Goal: Task Accomplishment & Management: Complete application form

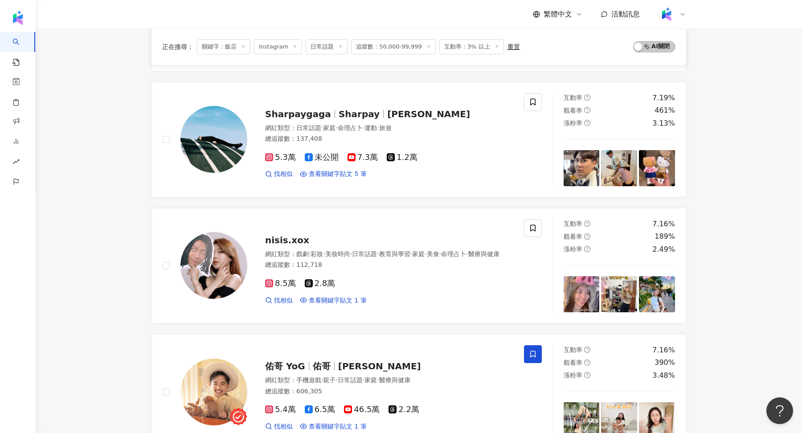
click at [684, 11] on icon at bounding box center [682, 14] width 7 height 7
click at [695, 122] on span "切換工作區" at bounding box center [690, 121] width 31 height 7
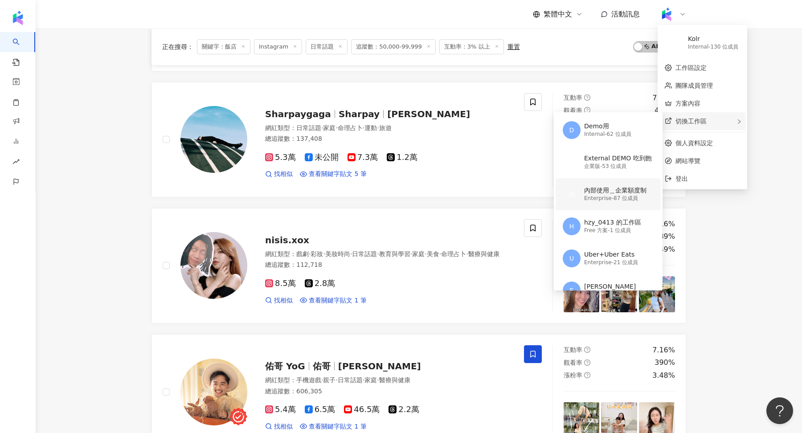
click at [606, 192] on div "內部使用＿企業額度制" at bounding box center [615, 190] width 62 height 9
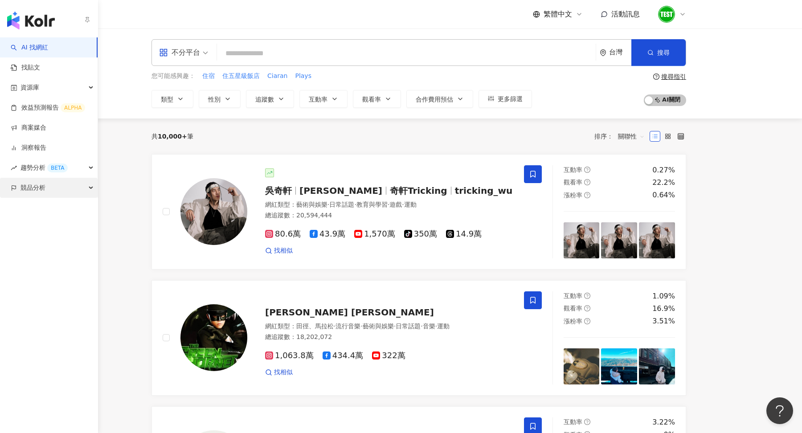
click at [61, 182] on div "競品分析" at bounding box center [49, 188] width 98 height 20
click at [50, 209] on link "品牌帳號分析" at bounding box center [39, 208] width 37 height 9
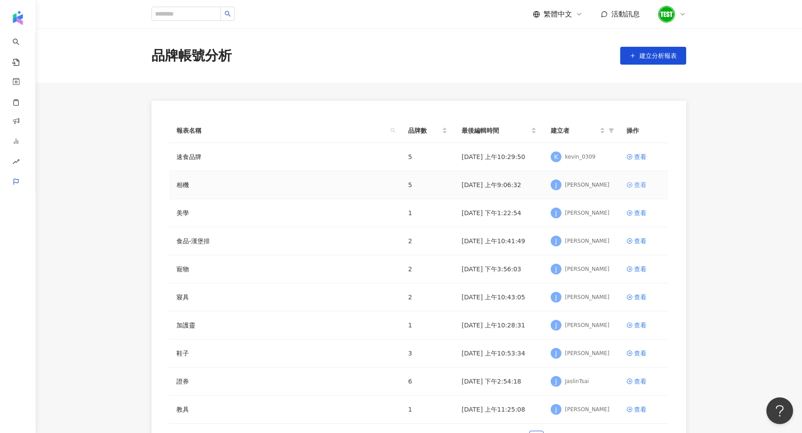
click at [633, 186] on link "查看" at bounding box center [643, 185] width 35 height 10
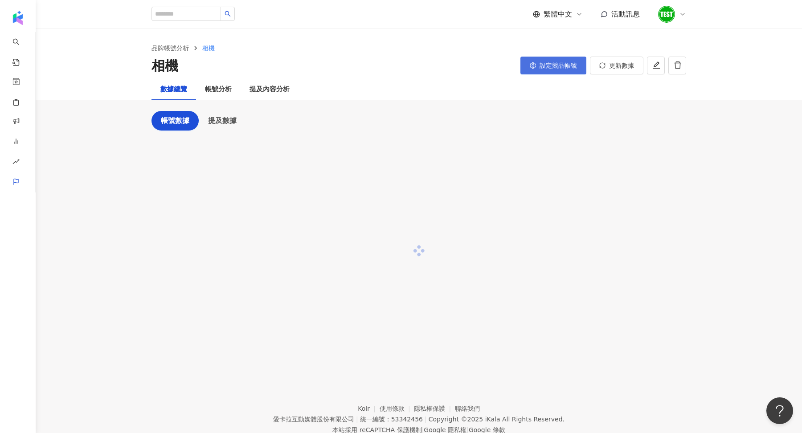
click at [543, 70] on button "設定競品帳號" at bounding box center [553, 66] width 66 height 18
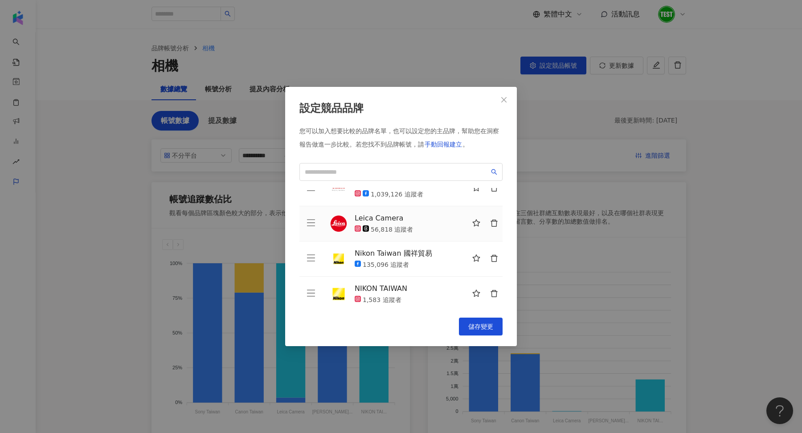
scroll to position [56, 0]
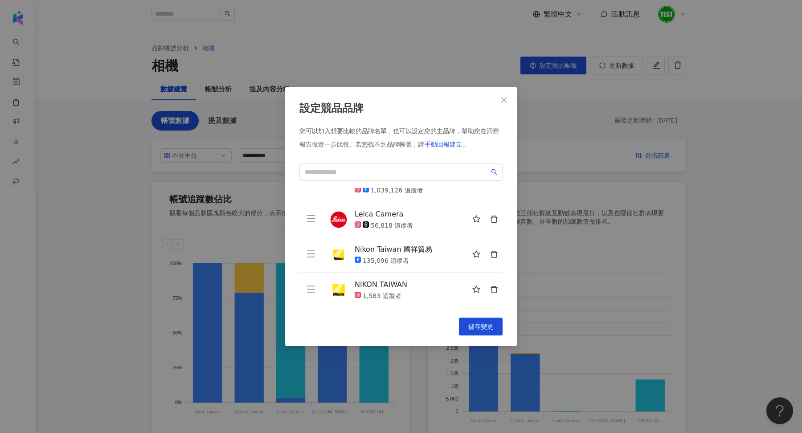
click at [584, 255] on div "設定競品品牌 您可以加入想要比較的品牌名單，也可以設定您的主品牌，幫助您在洞察報告做進一步比較。 若您找不到品牌帳號，請 手動回報建立 。 Sony Taiw…" at bounding box center [401, 216] width 802 height 433
click at [16, 179] on div "設定競品品牌 您可以加入想要比較的品牌名單，也可以設定您的主品牌，幫助您在洞察報告做進一步比較。 若您找不到品牌帳號，請 手動回報建立 。 Sony Taiw…" at bounding box center [401, 216] width 802 height 433
click at [495, 104] on button "Close" at bounding box center [504, 100] width 18 height 18
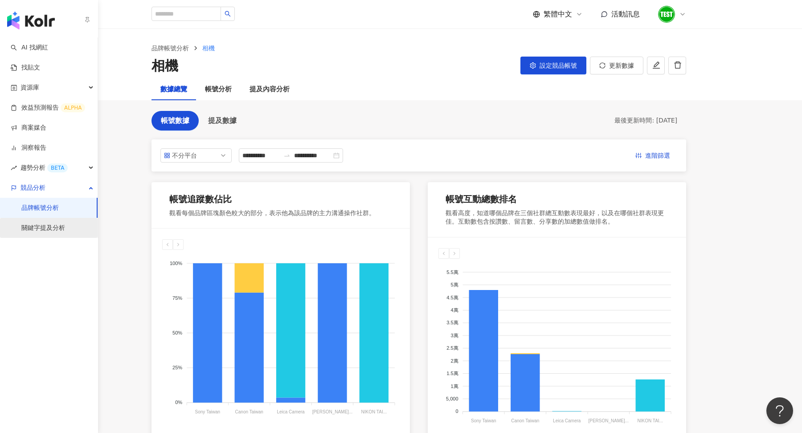
click at [55, 226] on link "關鍵字提及分析" at bounding box center [43, 228] width 44 height 9
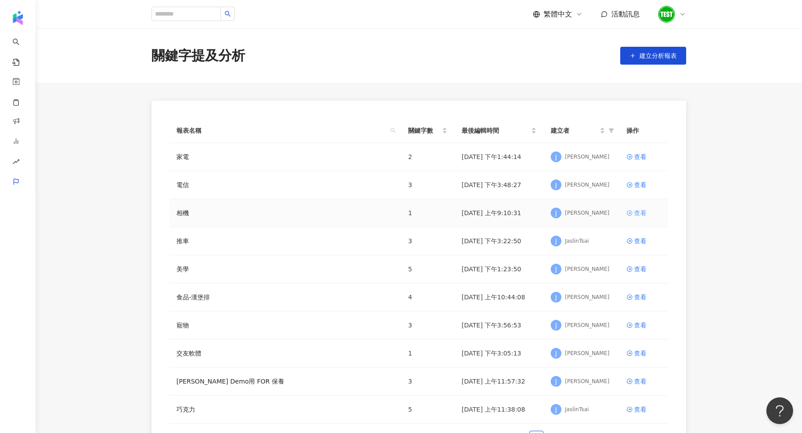
click at [635, 211] on div "查看" at bounding box center [640, 213] width 12 height 10
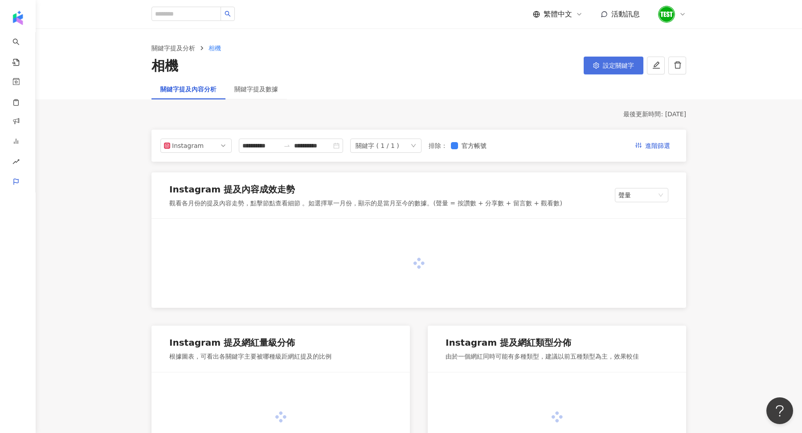
click at [605, 67] on span "設定關鍵字" at bounding box center [618, 65] width 31 height 7
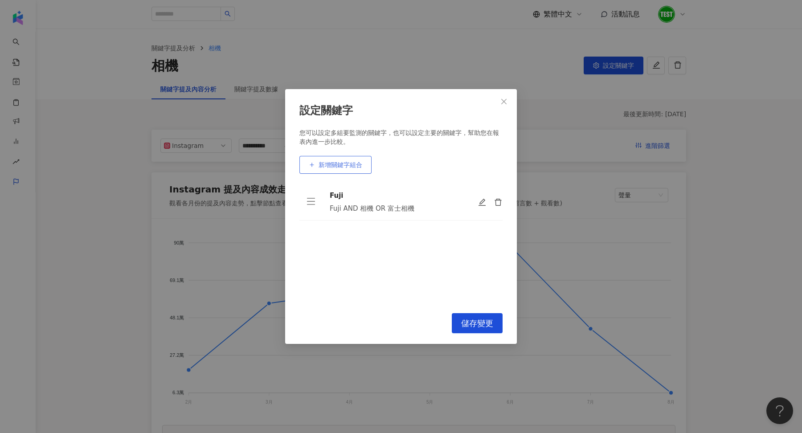
click at [353, 163] on span "新增關鍵字組合" at bounding box center [340, 164] width 44 height 7
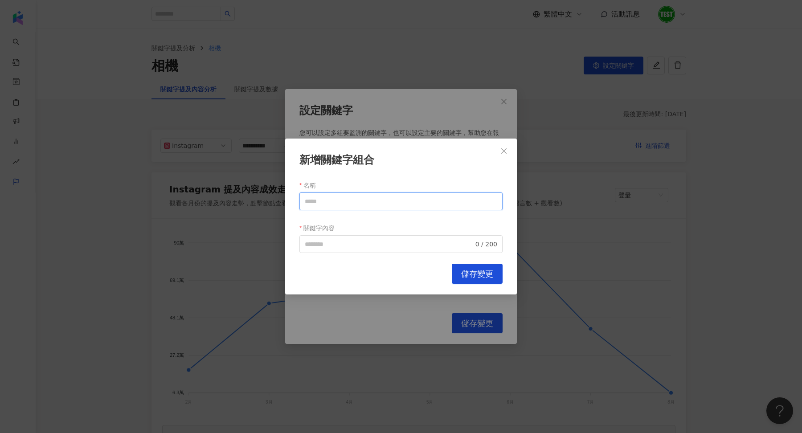
click at [349, 205] on input "名稱" at bounding box center [400, 201] width 203 height 18
type input "*"
drag, startPoint x: 330, startPoint y: 199, endPoint x: 262, endPoint y: 198, distance: 67.7
click at [262, 198] on div "新增關鍵字組合 名稱 ***** 關鍵字內容 0 / 200 Cancel 儲存變更" at bounding box center [401, 216] width 802 height 433
click at [326, 236] on span "0 / 200" at bounding box center [400, 244] width 203 height 18
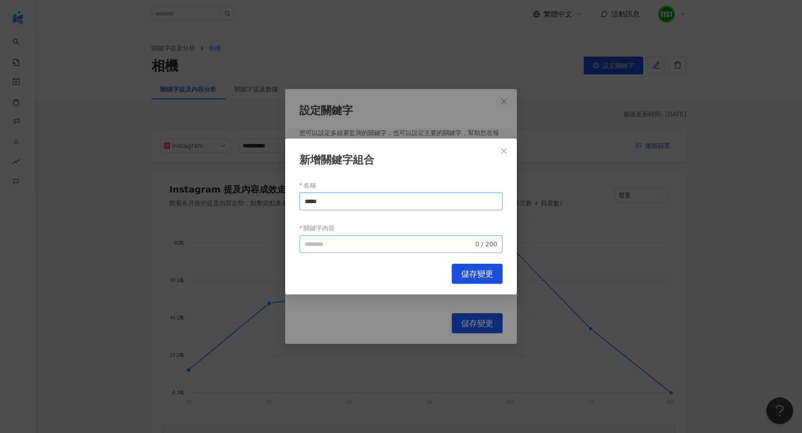
type input "*****"
paste input "*****"
type input "*****"
click at [467, 274] on span "儲存變更" at bounding box center [477, 274] width 32 height 10
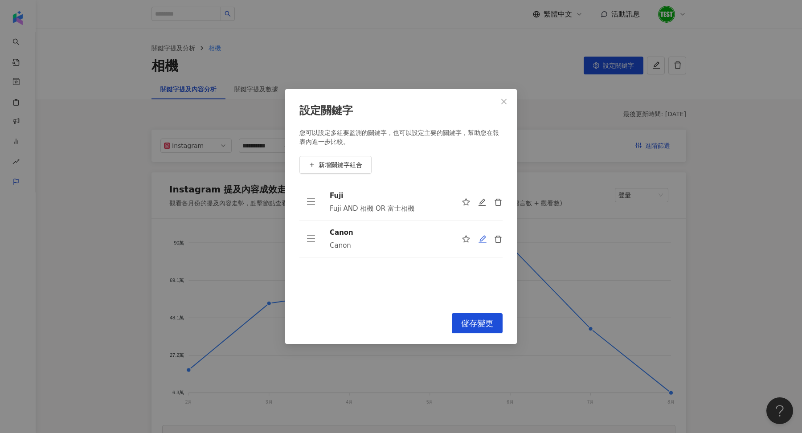
click at [481, 242] on icon "edit" at bounding box center [482, 239] width 9 height 9
type input "*****"
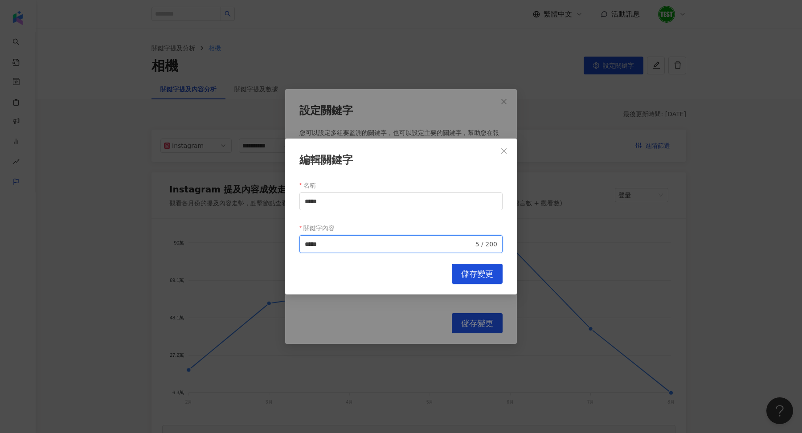
click at [355, 244] on input "*****" at bounding box center [389, 244] width 169 height 10
type input "**********"
click at [482, 277] on span "儲存變更" at bounding box center [477, 274] width 32 height 10
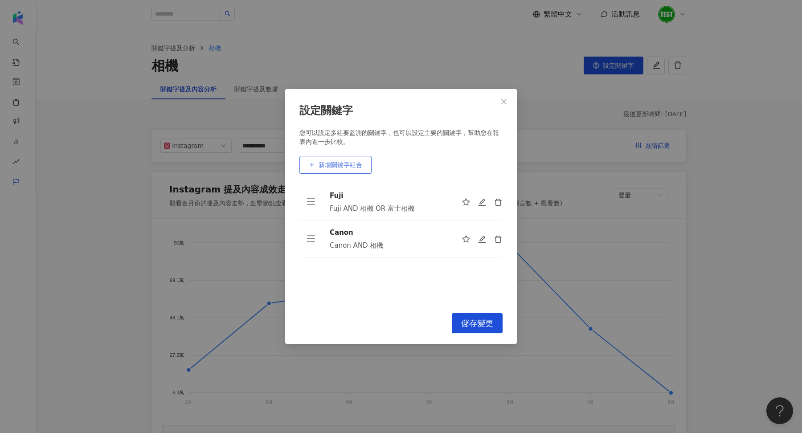
click at [346, 159] on button "新增關鍵字組合" at bounding box center [335, 165] width 72 height 18
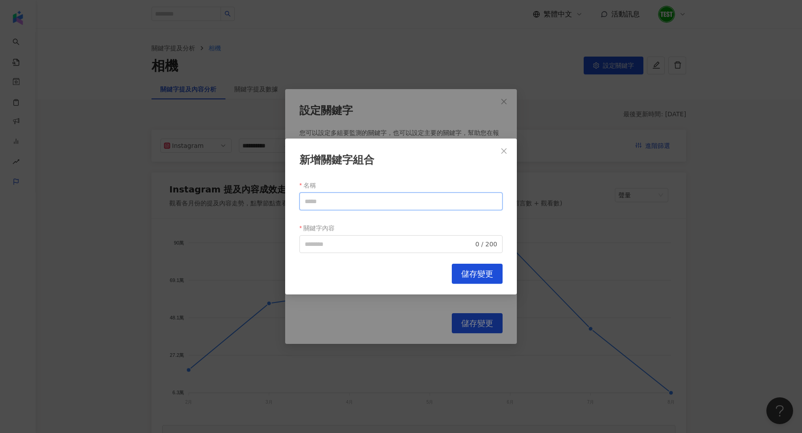
click at [346, 202] on input "名稱" at bounding box center [400, 201] width 203 height 18
type input "*"
type input "*****"
click at [335, 244] on input "關鍵字內容" at bounding box center [389, 244] width 169 height 10
type input "**********"
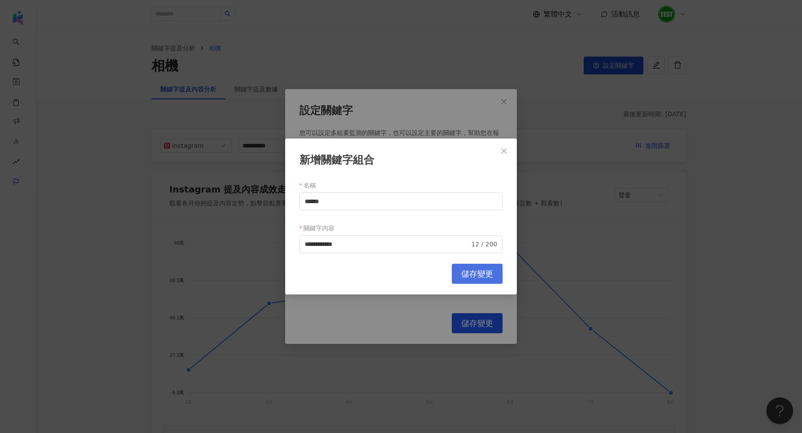
click at [459, 277] on button "儲存變更" at bounding box center [477, 274] width 51 height 20
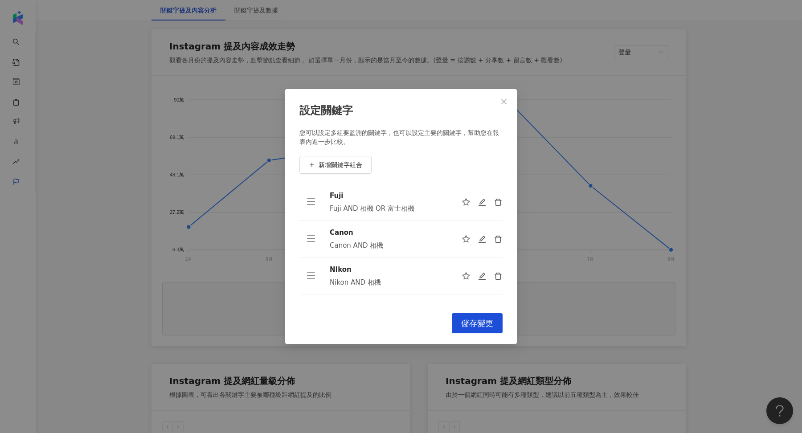
scroll to position [294, 0]
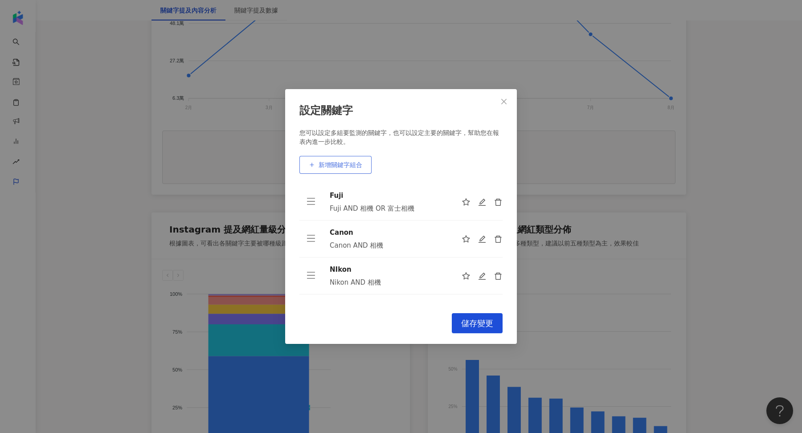
click at [344, 173] on button "新增關鍵字組合" at bounding box center [335, 165] width 72 height 18
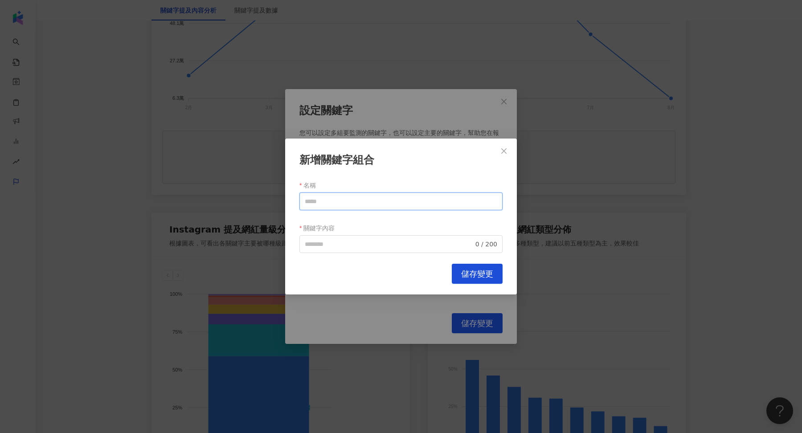
click at [354, 202] on input "名稱" at bounding box center [400, 201] width 203 height 18
type input "*"
click at [323, 196] on input "名稱" at bounding box center [400, 201] width 203 height 18
paste input "****"
type input "****"
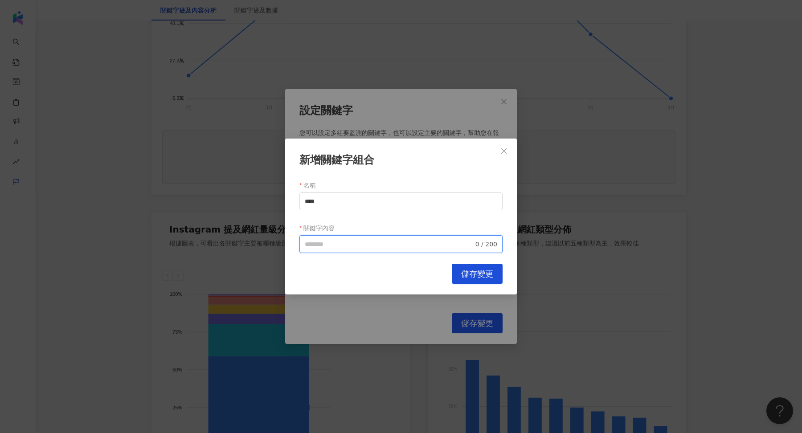
click at [323, 244] on input "關鍵字內容" at bounding box center [389, 244] width 169 height 10
paste input "****"
click at [408, 241] on input "*********" at bounding box center [389, 244] width 169 height 10
type input "**********"
click at [482, 271] on span "儲存變更" at bounding box center [477, 274] width 32 height 10
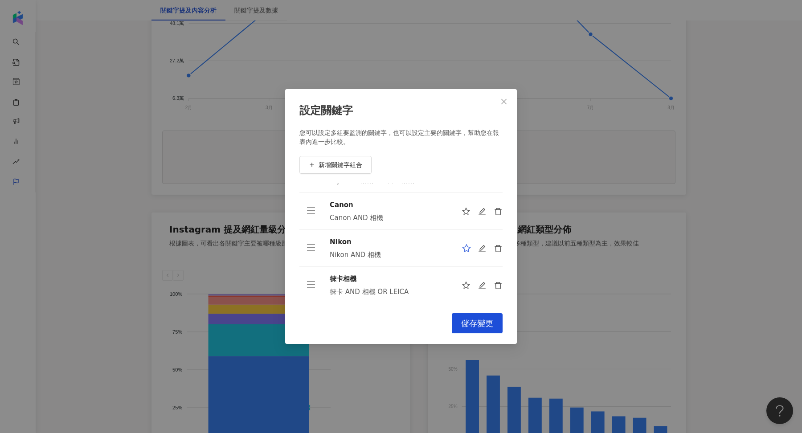
scroll to position [0, 0]
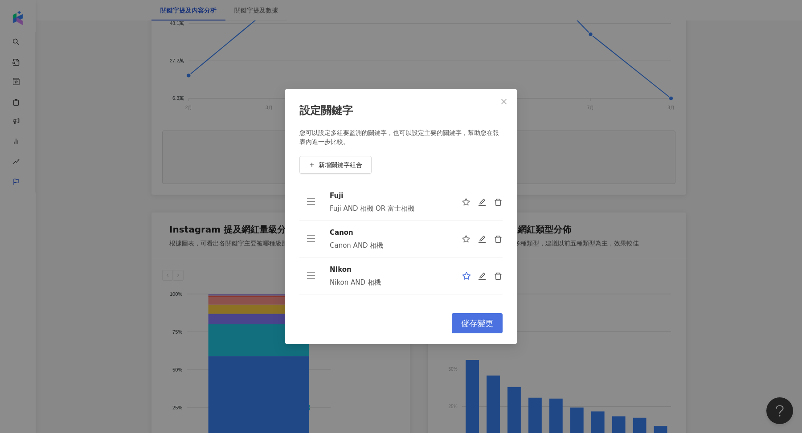
click at [481, 324] on span "儲存變更" at bounding box center [477, 323] width 32 height 10
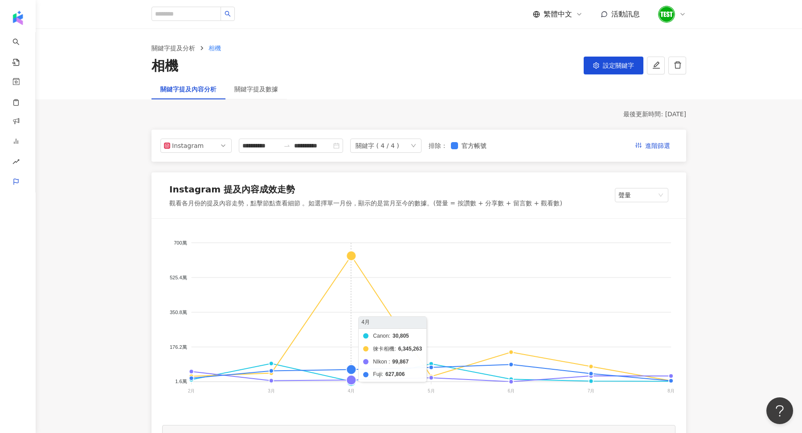
click at [352, 257] on foreignobject "Canon 徠卡相機 NIkon Fuji" at bounding box center [418, 318] width 513 height 178
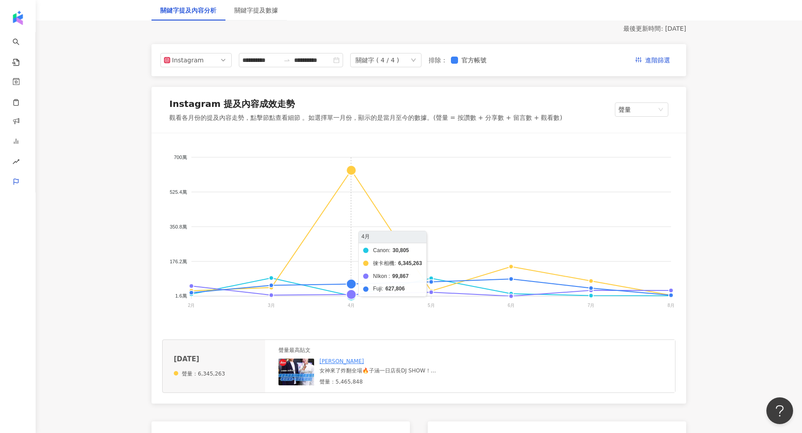
scroll to position [87, 0]
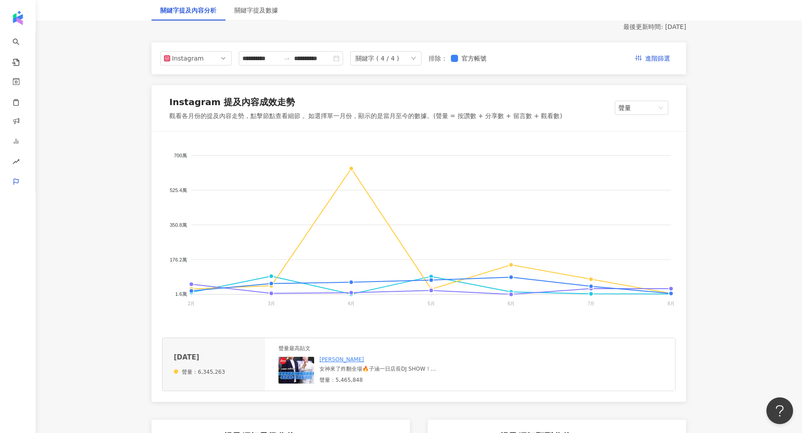
click at [300, 377] on img at bounding box center [296, 370] width 36 height 27
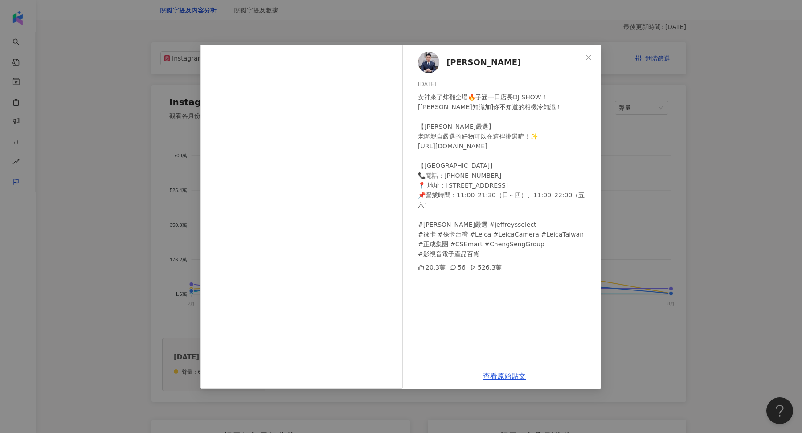
click at [669, 218] on div "[PERSON_NAME] [DATE] 女神來了炸翻全場🔥子涵一日店長DJ SHOW！ [[PERSON_NAME]知識加]你不知道的相機冷知識！ 【[PE…" at bounding box center [401, 216] width 802 height 433
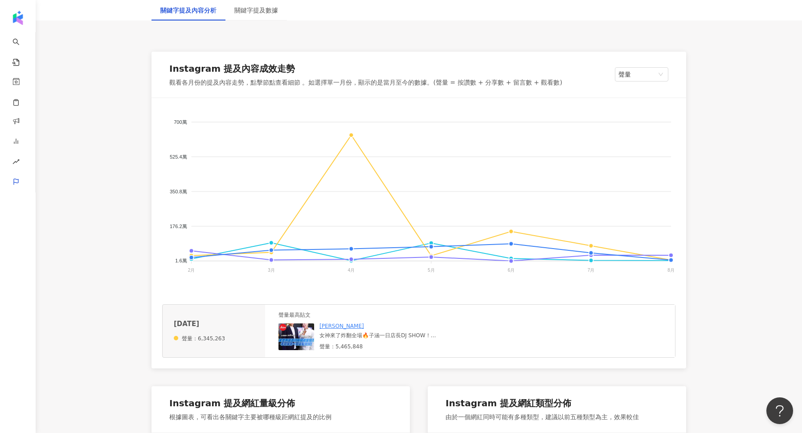
scroll to position [130, 0]
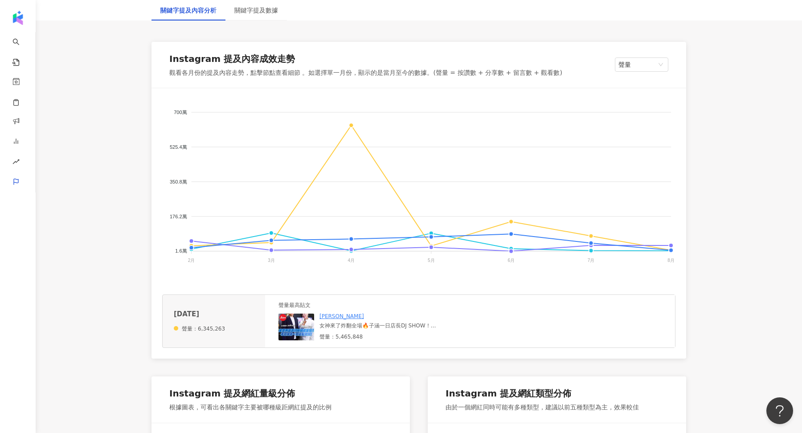
click at [301, 318] on img at bounding box center [296, 327] width 36 height 27
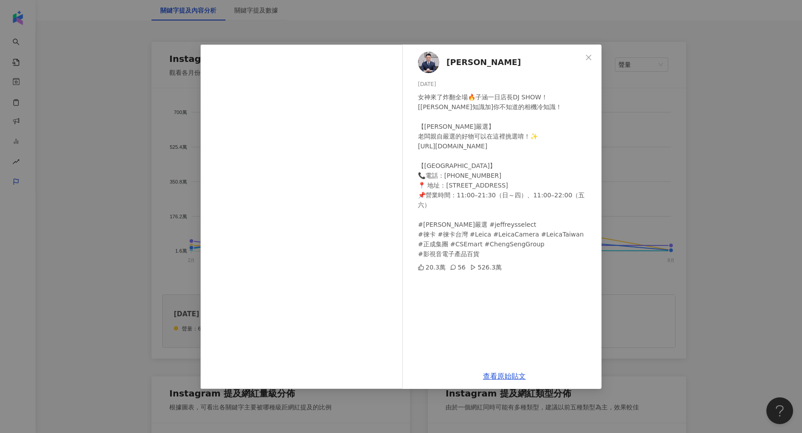
click at [678, 276] on div "[PERSON_NAME] [DATE] 女神來了炸翻全場🔥子涵一日店長DJ SHOW！ [[PERSON_NAME]知識加]你不知道的相機冷知識！ 【[PE…" at bounding box center [401, 216] width 802 height 433
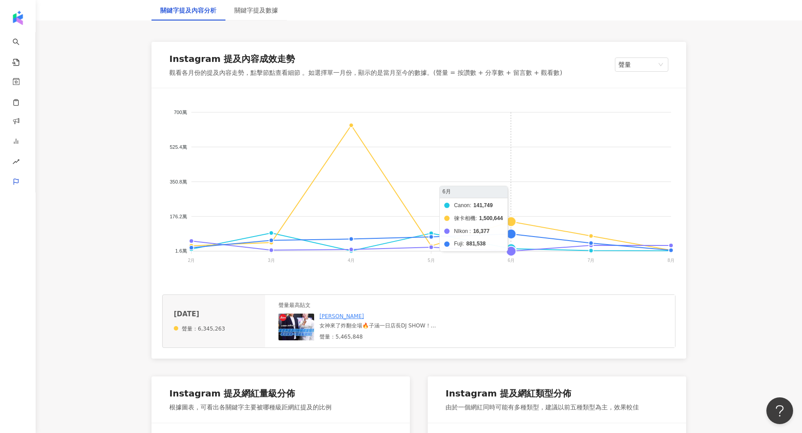
click at [513, 222] on foreignobject "Canon 徠卡相機 NIkon Fuji" at bounding box center [418, 188] width 513 height 178
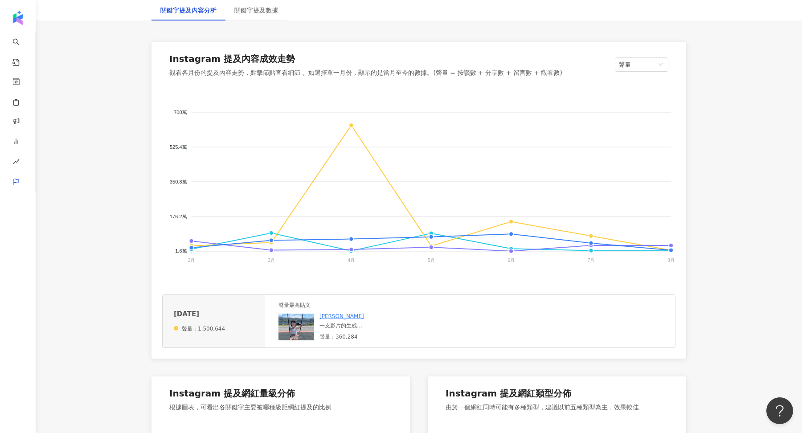
click at [296, 325] on img at bounding box center [296, 327] width 36 height 27
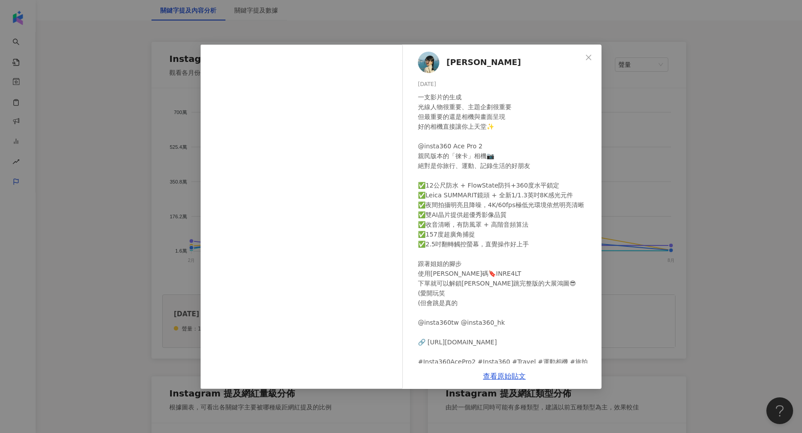
click at [642, 228] on div "[PERSON_NAME][DATE] 一支影片的生成 光線人物很重要、主題企劃很重要 但最重要的還是相機與畫面呈現 好的相機直接讓你上天堂✨ @insta3…" at bounding box center [401, 216] width 802 height 433
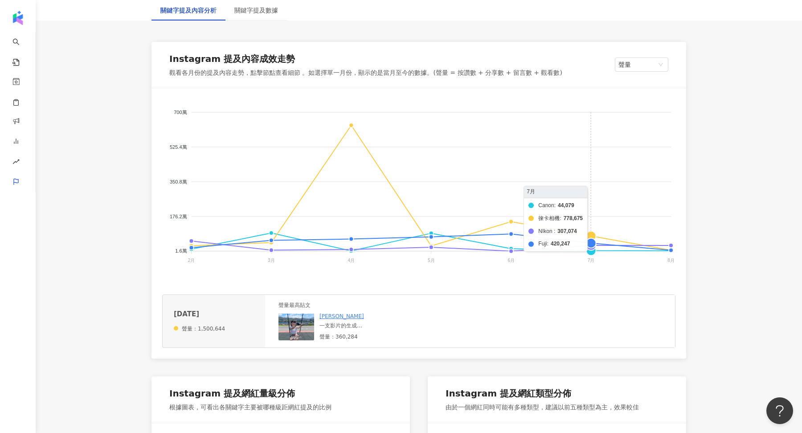
click at [592, 233] on foreignobject "Canon 徠卡相機 NIkon Fuji" at bounding box center [418, 188] width 513 height 178
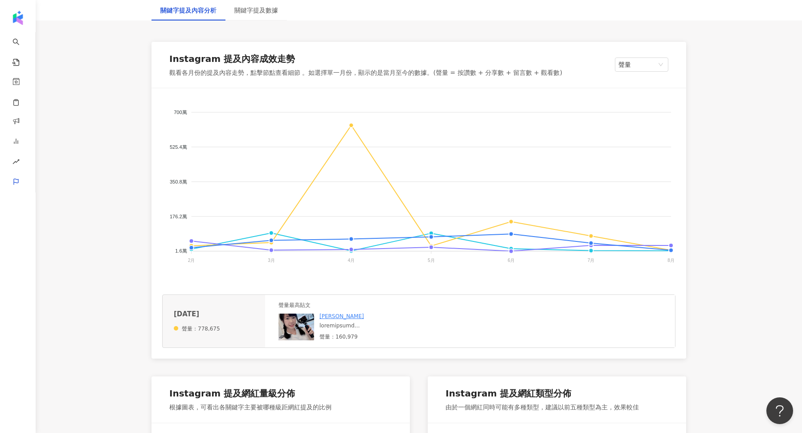
click at [296, 326] on img at bounding box center [296, 327] width 36 height 27
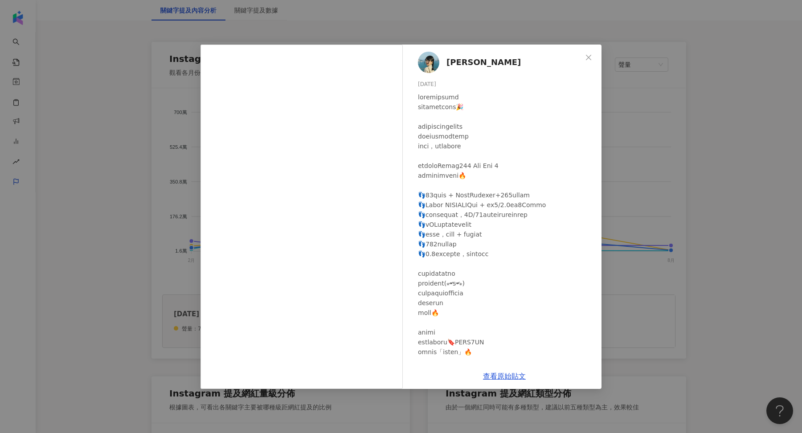
click at [664, 151] on div "[PERSON_NAME][DATE] 1,801 46 15.9萬 查看原始貼文" at bounding box center [401, 216] width 802 height 433
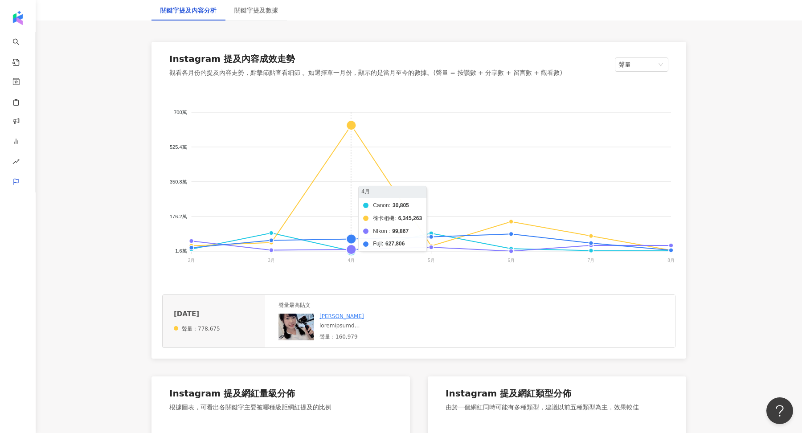
click at [352, 125] on foreignobject "Canon 徠卡相機 NIkon Fuji" at bounding box center [418, 188] width 513 height 178
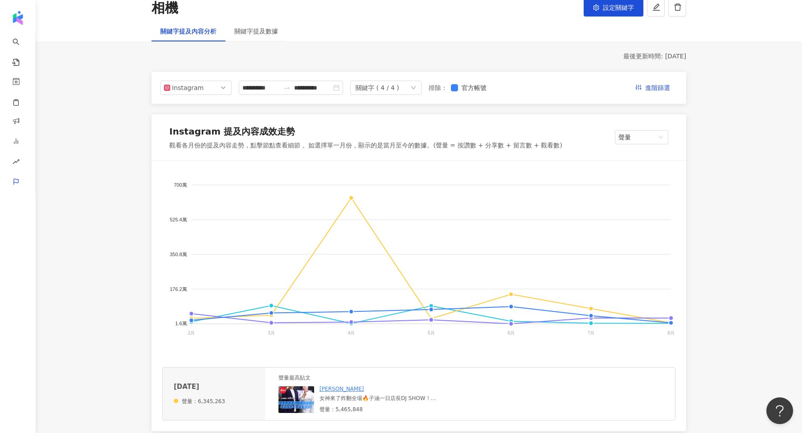
scroll to position [0, 0]
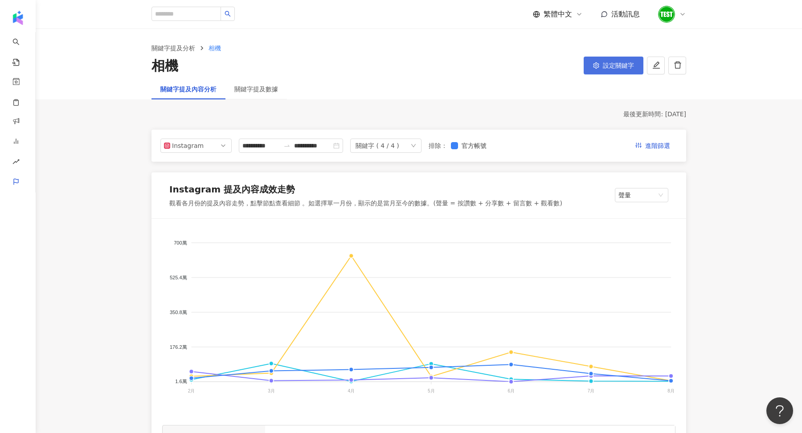
click at [602, 68] on button "設定關鍵字" at bounding box center [613, 66] width 60 height 18
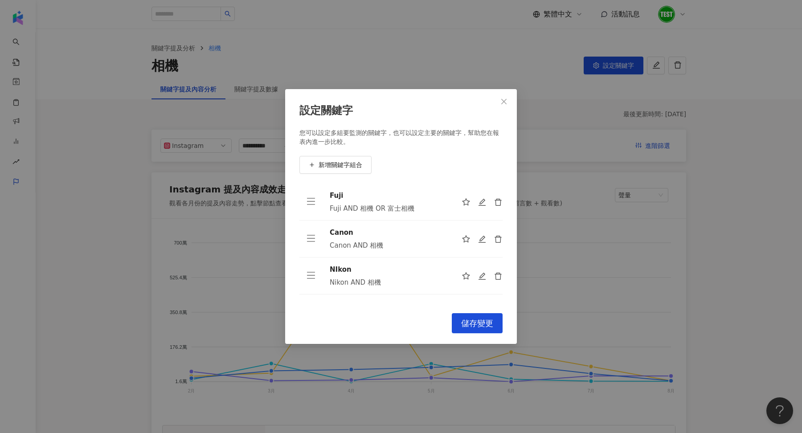
scroll to position [28, 0]
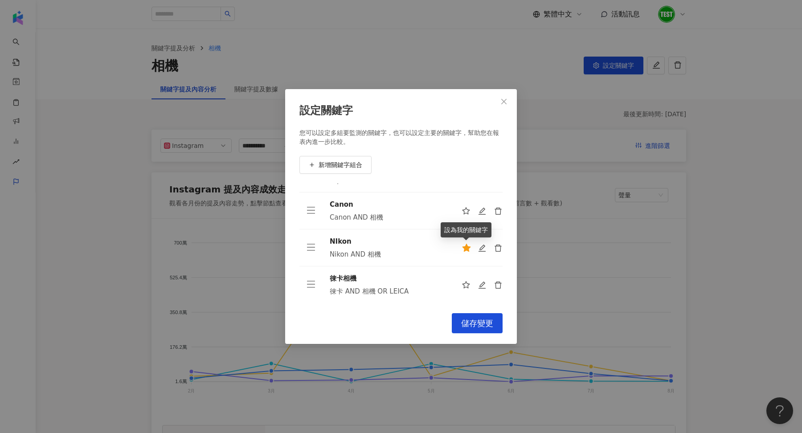
click at [468, 245] on icon "star" at bounding box center [466, 248] width 9 height 9
click at [229, 255] on div "設定關鍵字 您可以設定多組要監測的關鍵字，也可以設定主要的關鍵字，幫助您在報表內進一步比較。 新增關鍵字組合 Fuji Fuji AND 相機 OR 富士相機…" at bounding box center [401, 216] width 802 height 433
click at [570, 251] on div "設定關鍵字 您可以設定多組要監測的關鍵字，也可以設定主要的關鍵字，幫助您在報表內進一步比較。 新增關鍵字組合 Fuji Fuji AND 相機 OR 富士相機…" at bounding box center [401, 216] width 802 height 433
click at [504, 106] on button "Close" at bounding box center [504, 102] width 18 height 18
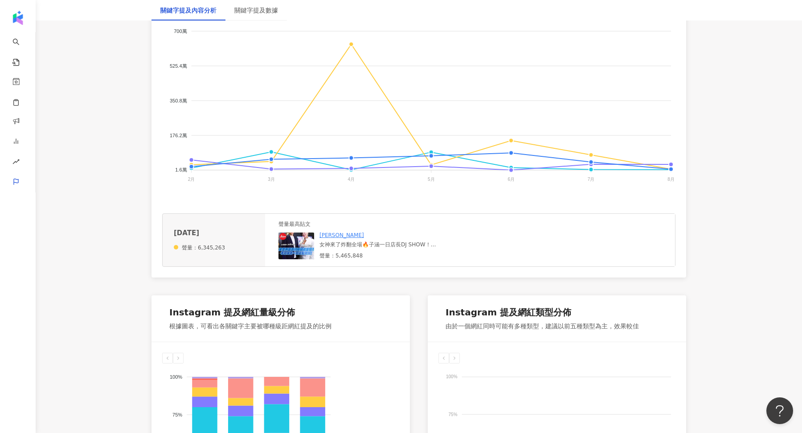
scroll to position [228, 0]
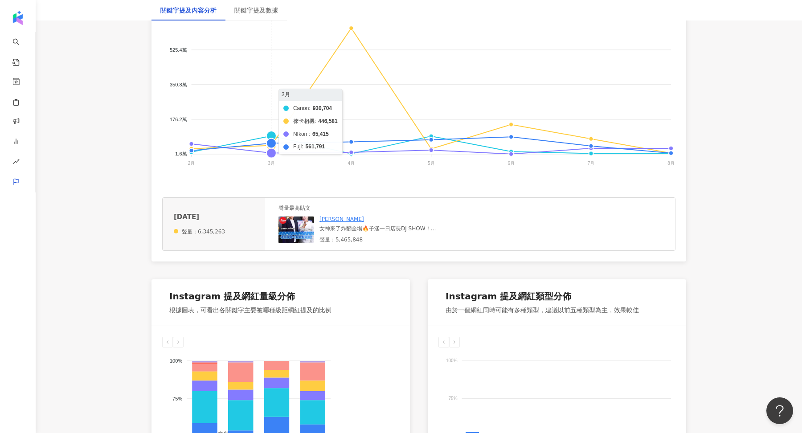
click at [271, 134] on foreignobject "Canon 徠卡相機 NIkon Fuji" at bounding box center [418, 91] width 513 height 178
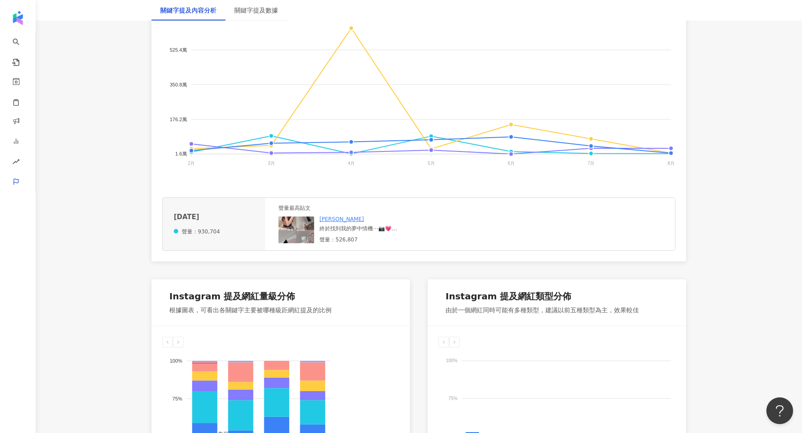
click at [303, 214] on div "聲量最高貼文 [PERSON_NAME]心 終於找到我的夢中情機⋯📷💗 各位.ᐟ.ᐟ這絕對是我近幾年買了幾十台相機 久久未出現的喜悅🥹 [DATE]剛拿到 就…" at bounding box center [357, 223] width 159 height 39
click at [303, 218] on img at bounding box center [296, 229] width 36 height 27
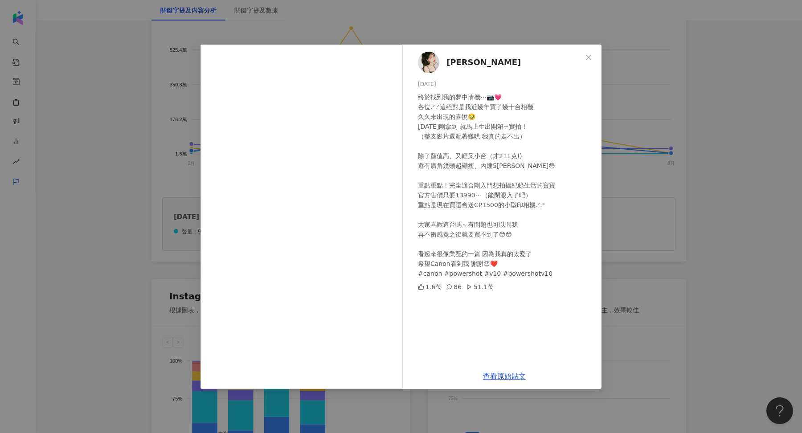
click at [624, 164] on div "[PERSON_NAME]心 [DATE] 終於找到我的夢中情機⋯📷💗 各位.ᐟ.ᐟ這絕對是我近幾年買了幾十台相機 久久未出現的喜悅🥹 [DATE]剛拿到 就…" at bounding box center [401, 216] width 802 height 433
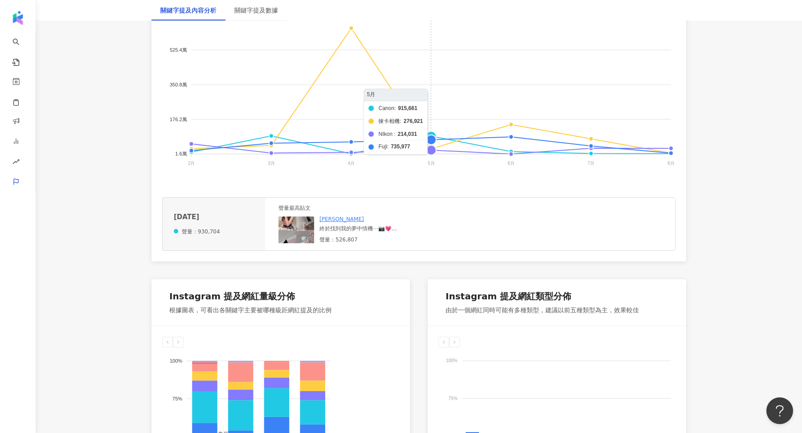
click at [432, 134] on foreignobject "Canon 徠卡相機 NIkon Fuji" at bounding box center [418, 91] width 513 height 178
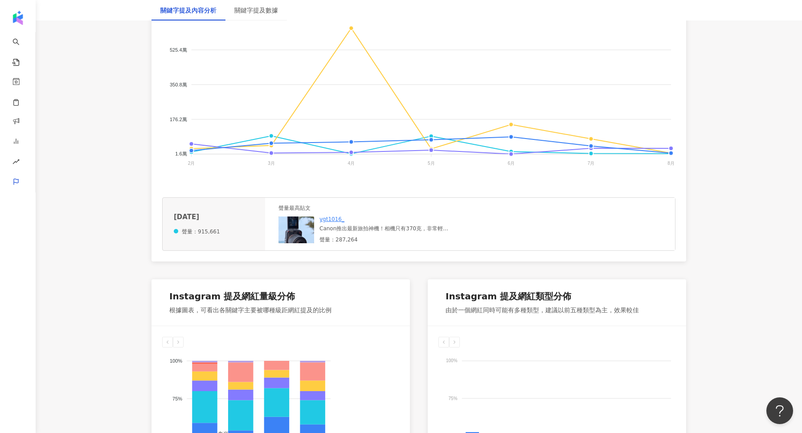
click at [294, 240] on img at bounding box center [296, 229] width 36 height 27
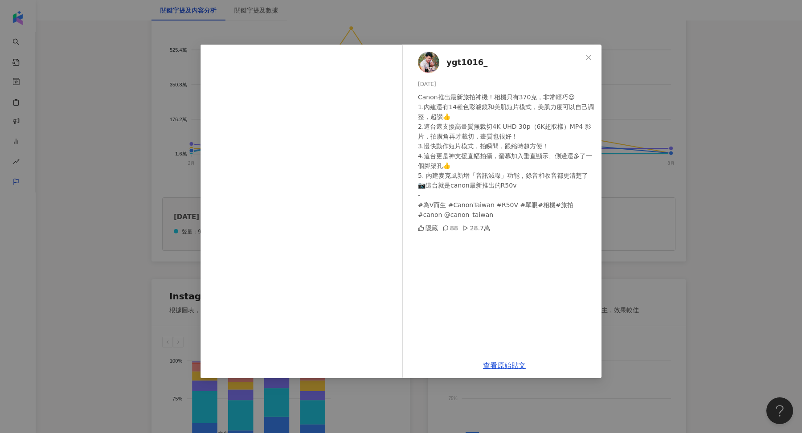
click at [665, 221] on div "ygt1016_ [DATE] Canon推出最新旅拍神機！相機只有370克，非常輕巧😍 1.內建還有14種色彩濾鏡和美肌短片模式，美肌力度可以自己調整，超讚…" at bounding box center [401, 216] width 802 height 433
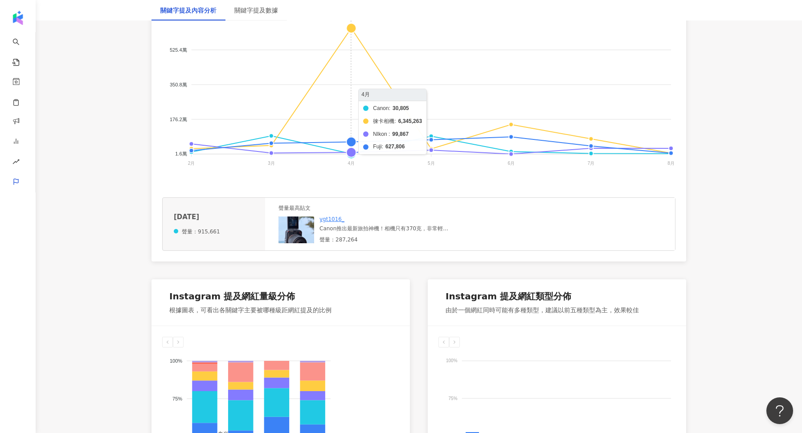
click at [353, 27] on foreignobject "Canon 徠卡相機 NIkon Fuji" at bounding box center [418, 91] width 513 height 178
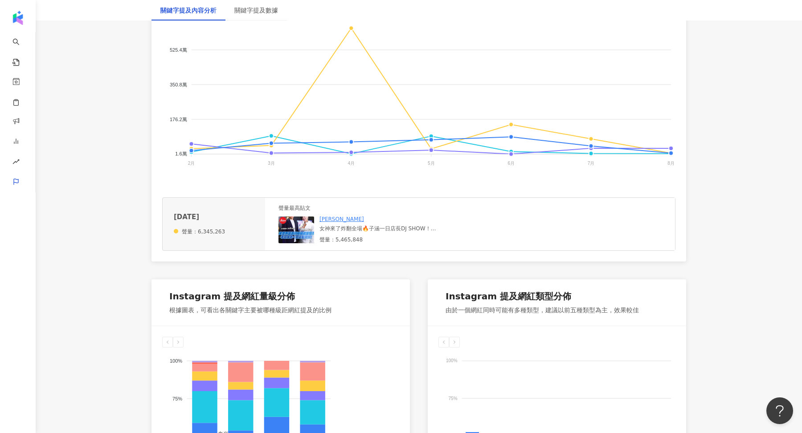
click at [297, 238] on img at bounding box center [296, 229] width 36 height 27
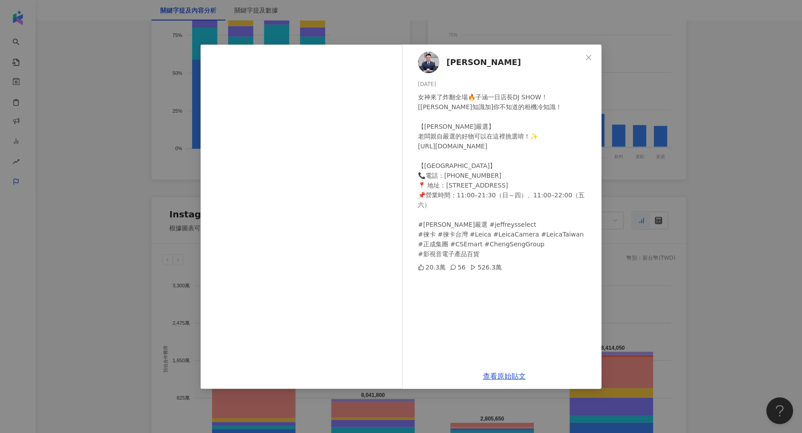
scroll to position [624, 0]
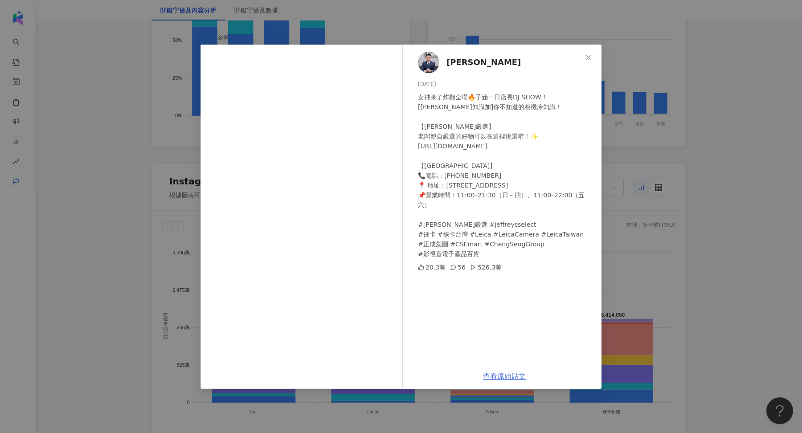
click at [498, 378] on link "查看原始貼文" at bounding box center [504, 376] width 43 height 8
click at [672, 148] on div "[PERSON_NAME] [DATE] 女神來了炸翻全場🔥子涵一日店長DJ SHOW！ [[PERSON_NAME]知識加]你不知道的相機冷知識！ 【[PE…" at bounding box center [401, 216] width 802 height 433
